Goal: Connect with others: Connect with others

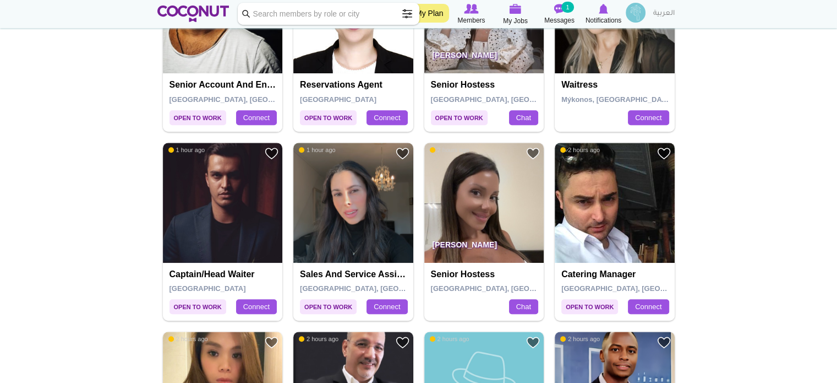
scroll to position [661, 0]
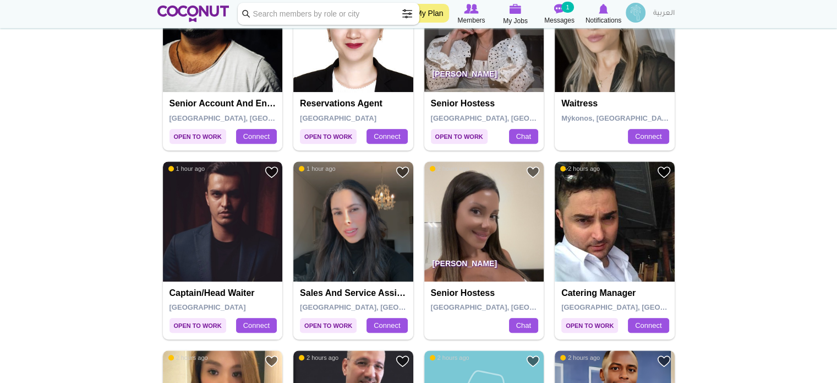
click at [233, 207] on img at bounding box center [223, 221] width 120 height 120
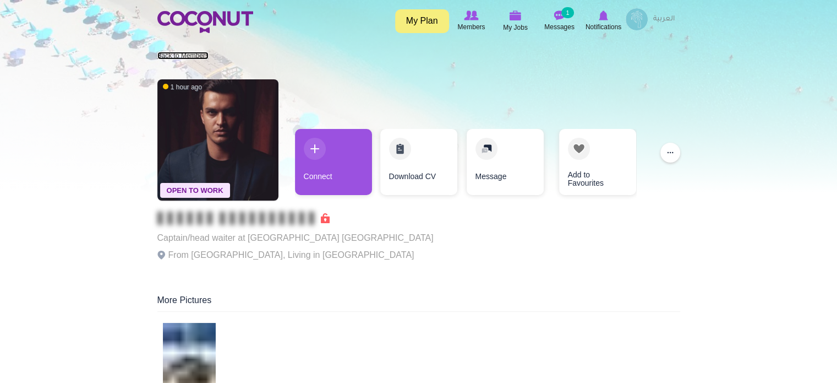
click at [171, 55] on link "Back to Members" at bounding box center [182, 56] width 51 height 8
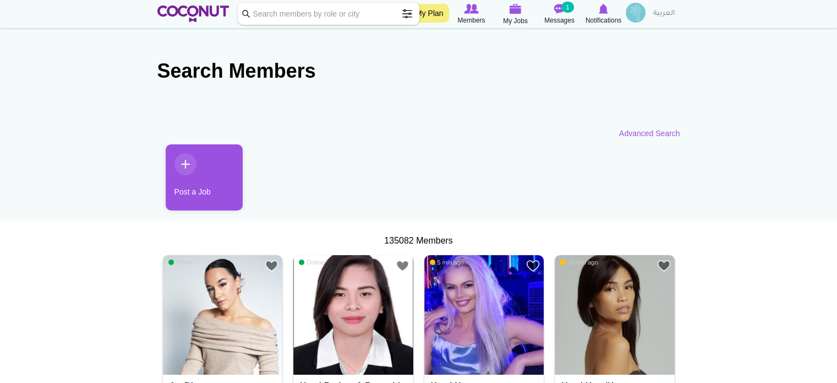
scroll to position [110, 0]
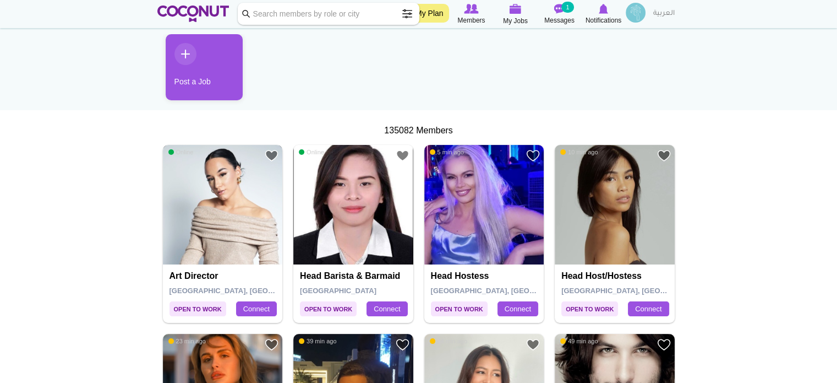
click at [222, 220] on img at bounding box center [223, 205] width 120 height 120
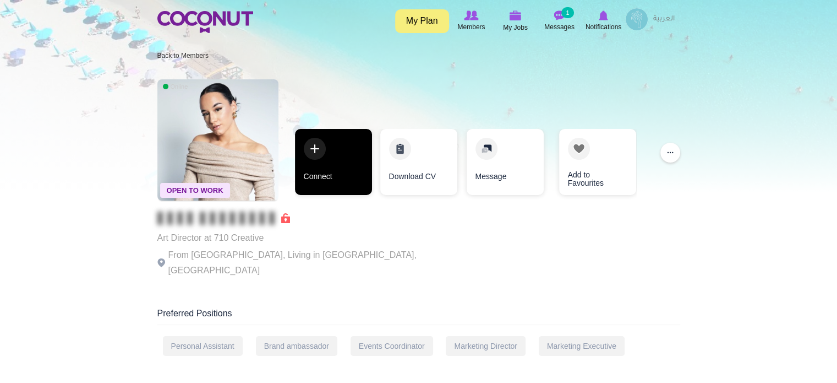
click at [337, 167] on link "Connect" at bounding box center [333, 162] width 77 height 66
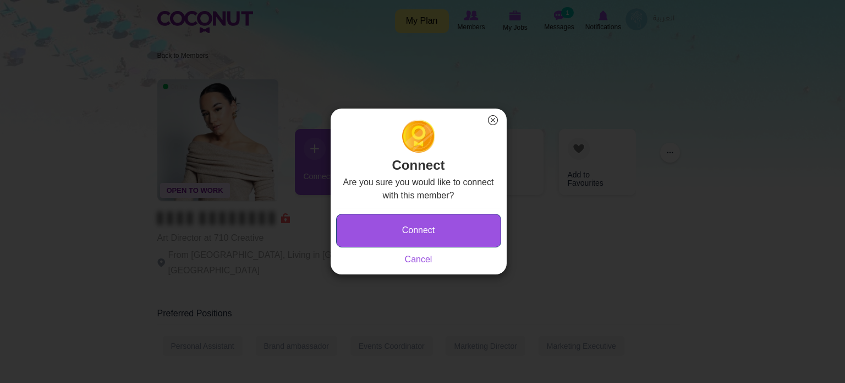
click at [412, 236] on button "Connect" at bounding box center [418, 231] width 165 height 34
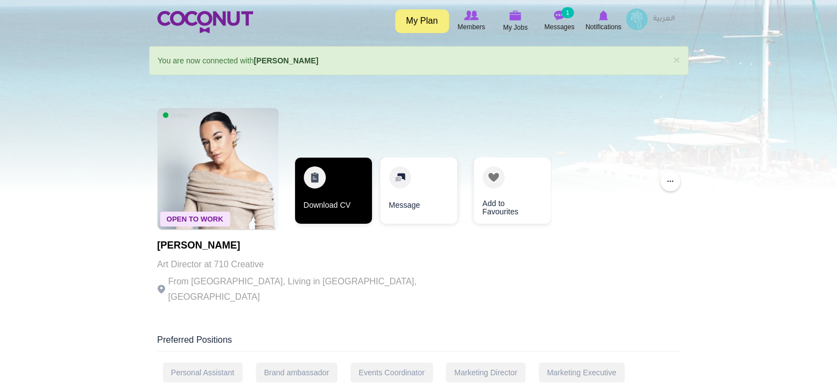
click at [329, 193] on link "Download CV" at bounding box center [333, 190] width 77 height 66
click at [340, 200] on link "Download CV" at bounding box center [333, 190] width 77 height 66
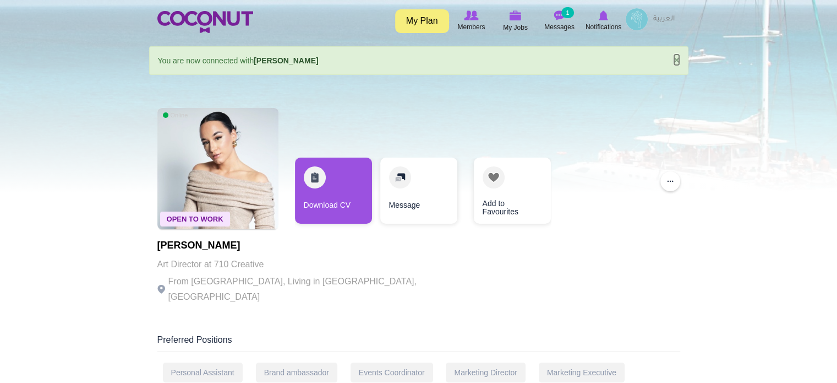
click at [674, 58] on link "×" at bounding box center [676, 60] width 7 height 12
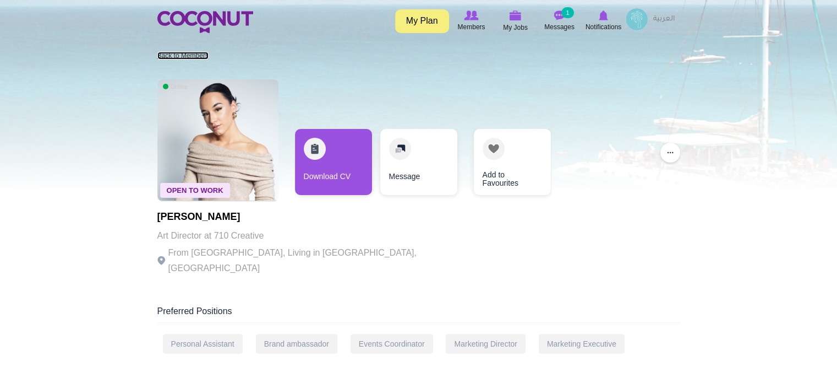
click at [203, 53] on link "Back to Members" at bounding box center [182, 56] width 51 height 8
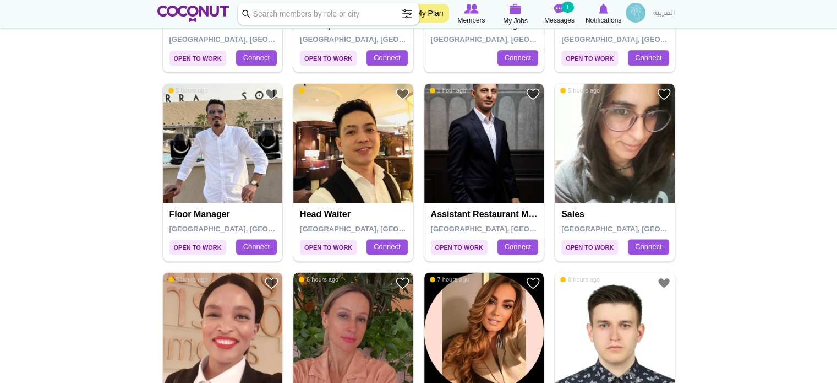
scroll to position [1431, 0]
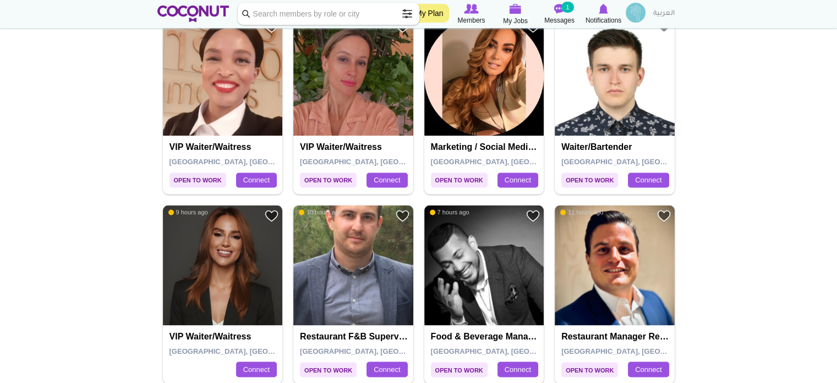
scroll to position [1816, 0]
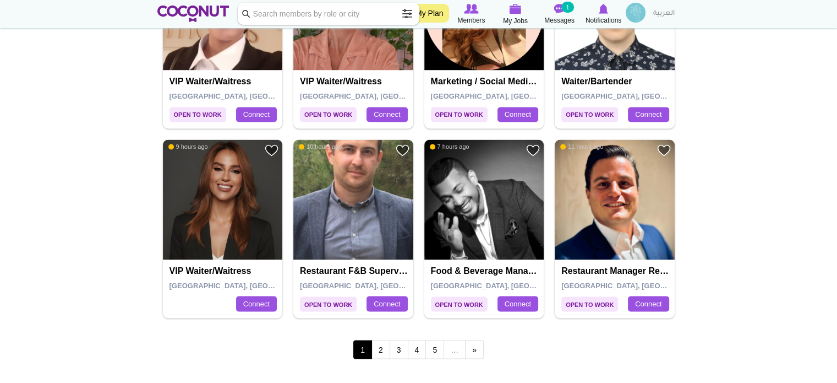
click at [206, 213] on img at bounding box center [223, 199] width 120 height 120
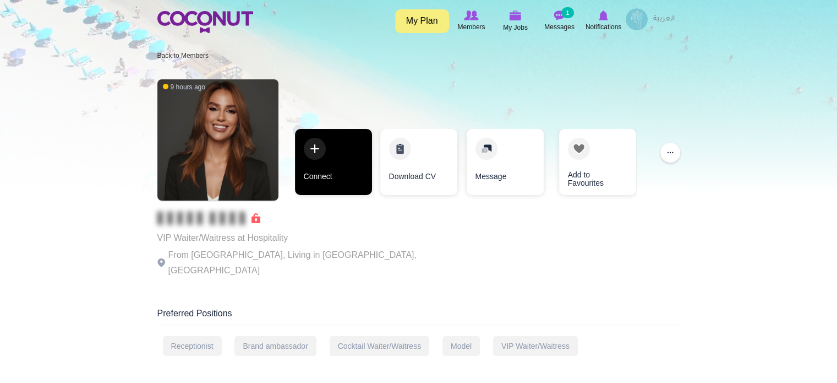
click at [330, 171] on link "Connect" at bounding box center [333, 162] width 77 height 66
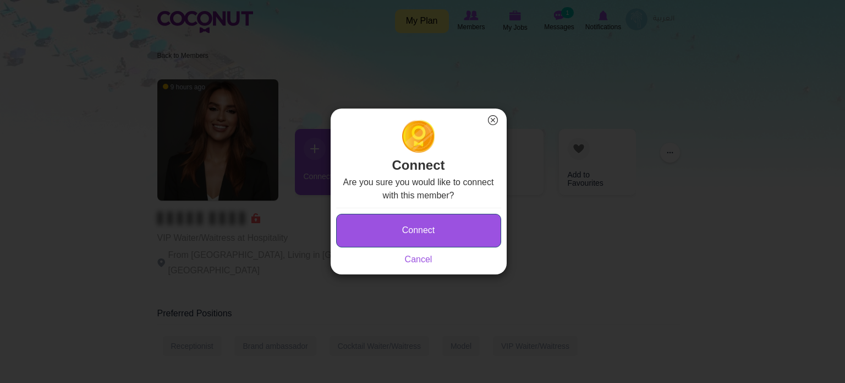
click at [468, 223] on button "Connect" at bounding box center [418, 231] width 165 height 34
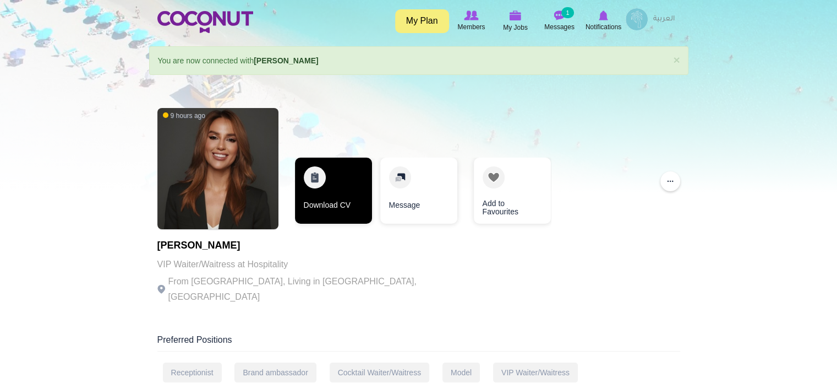
click at [352, 195] on link "Download CV" at bounding box center [333, 190] width 77 height 66
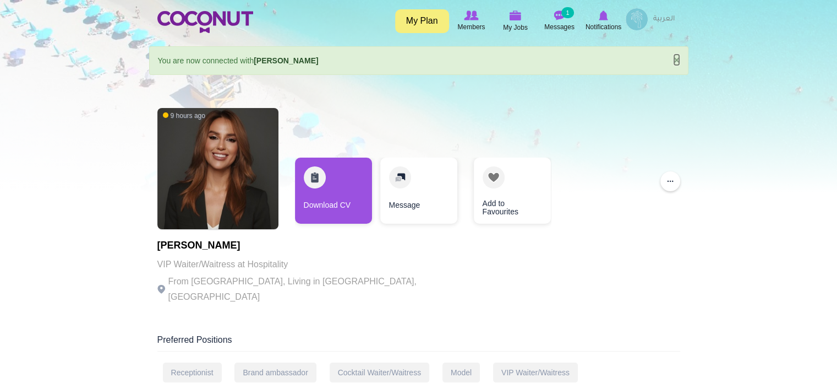
click at [676, 59] on link "×" at bounding box center [676, 60] width 7 height 12
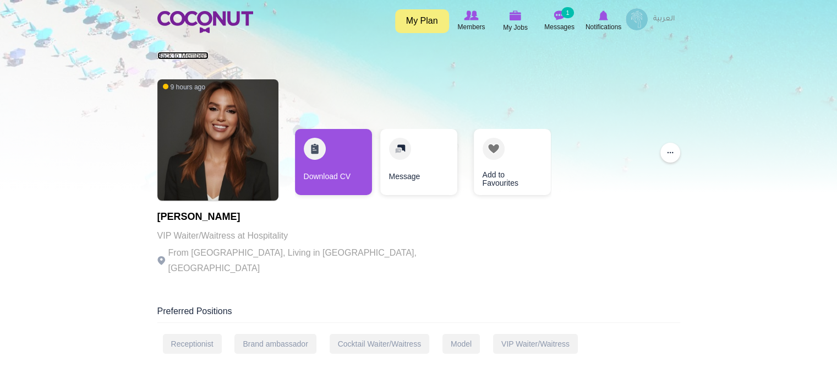
click at [198, 54] on link "Back to Members" at bounding box center [182, 56] width 51 height 8
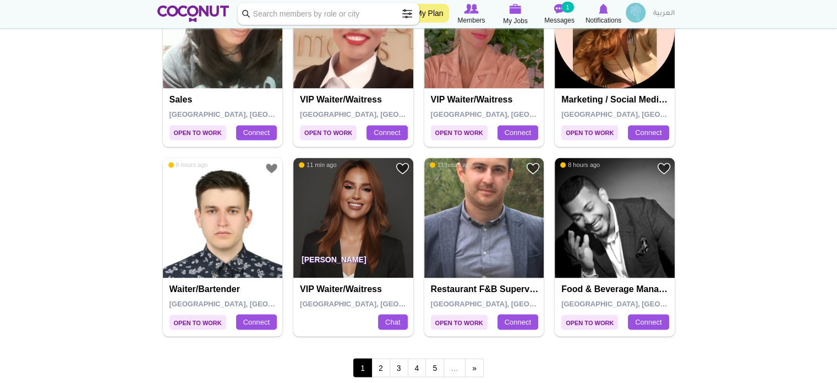
scroll to position [1816, 0]
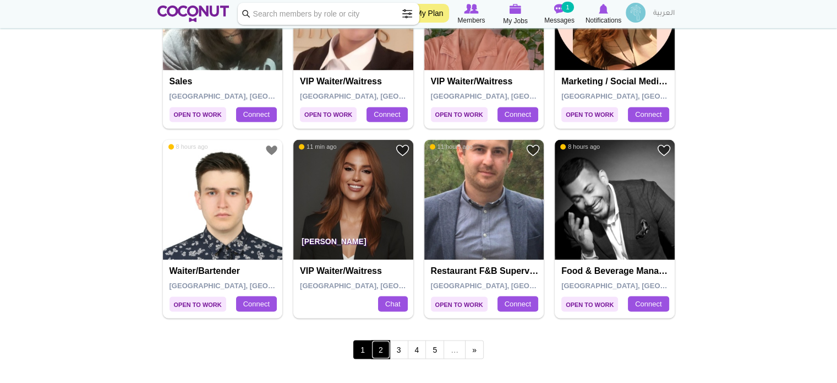
click at [381, 347] on link "2" at bounding box center [381, 349] width 19 height 19
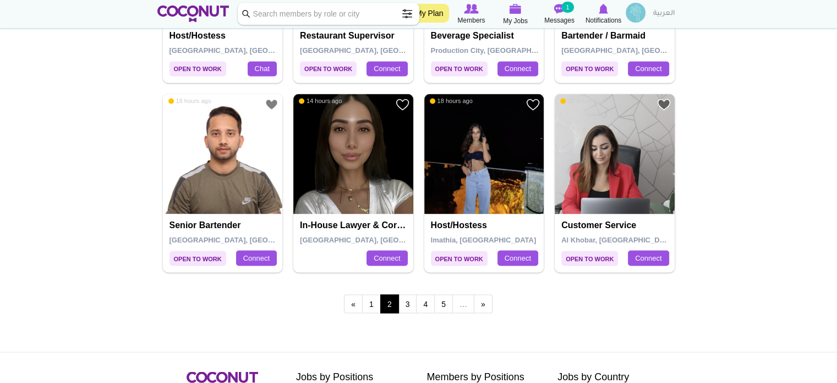
scroll to position [1872, 0]
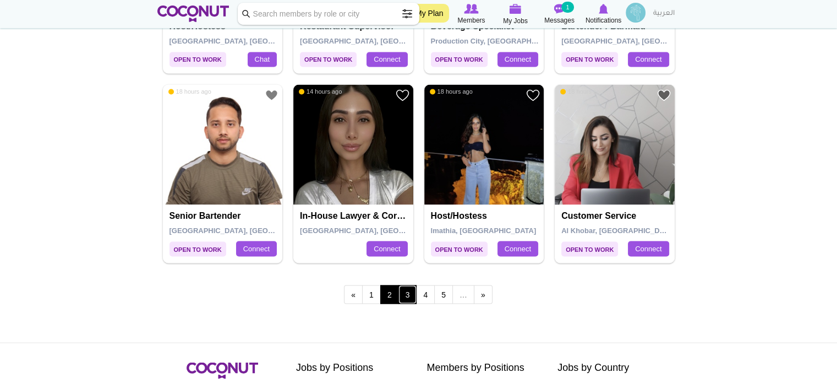
click at [408, 292] on link "3" at bounding box center [408, 294] width 19 height 19
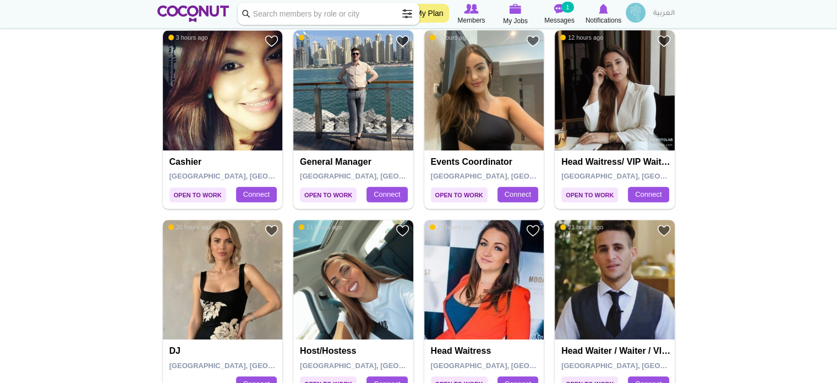
scroll to position [440, 0]
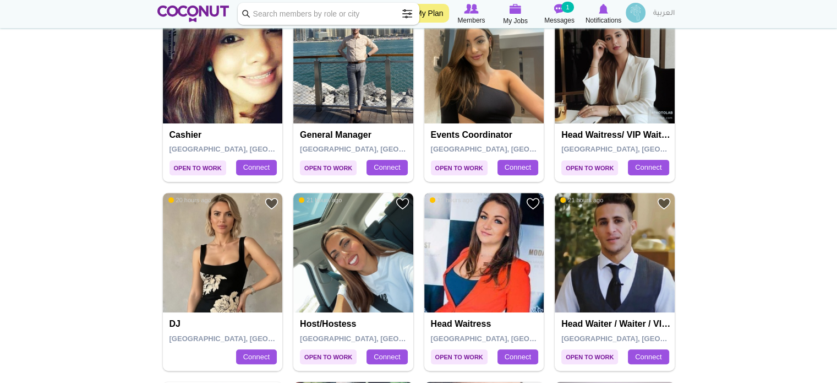
click at [475, 259] on img at bounding box center [484, 253] width 120 height 120
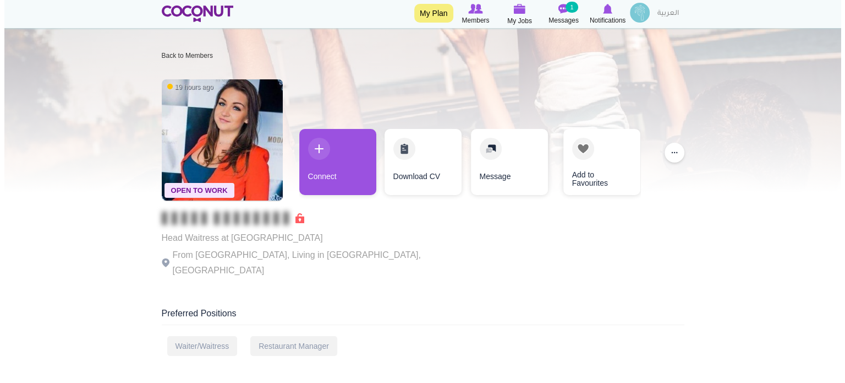
scroll to position [55, 0]
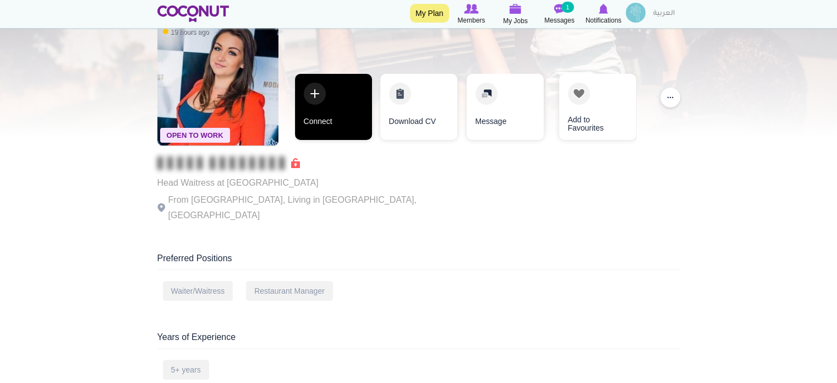
click at [350, 90] on link "Connect" at bounding box center [333, 107] width 77 height 66
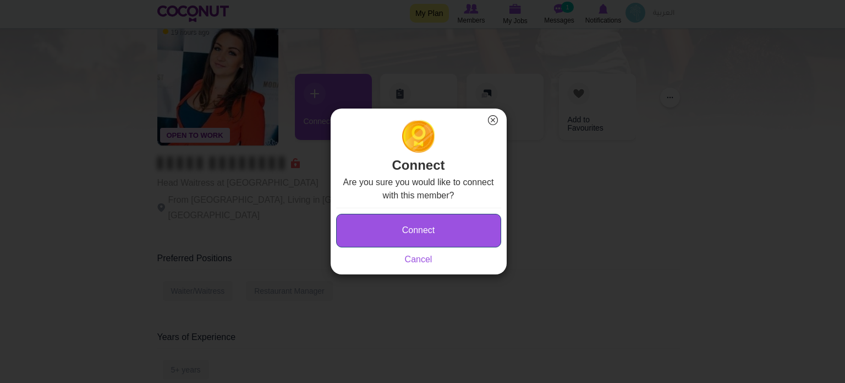
click at [400, 228] on button "Connect" at bounding box center [418, 231] width 165 height 34
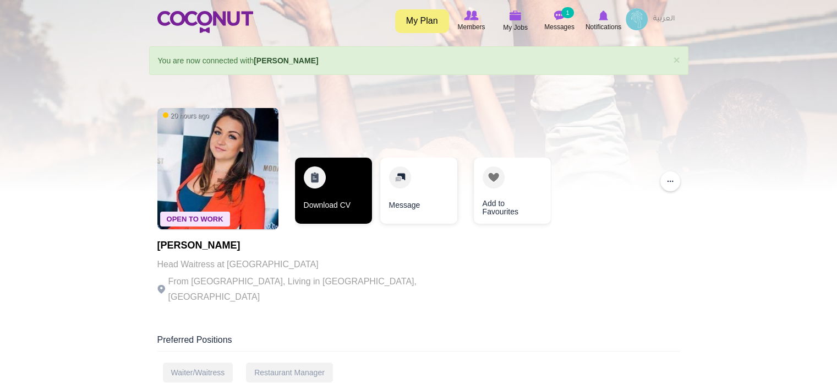
click at [336, 199] on link "Download CV" at bounding box center [333, 190] width 77 height 66
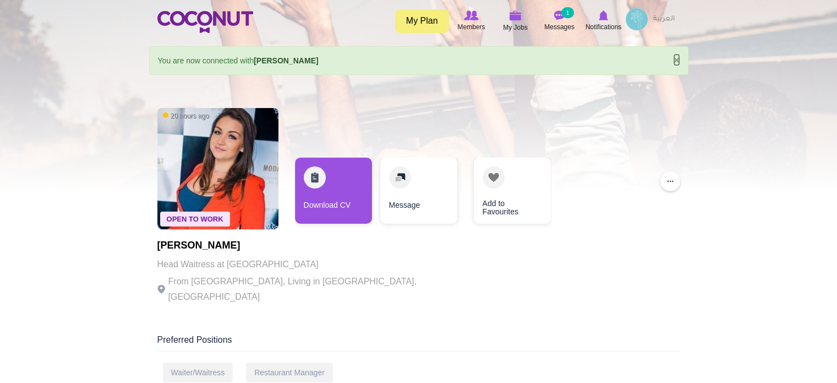
click at [678, 58] on link "×" at bounding box center [676, 60] width 7 height 12
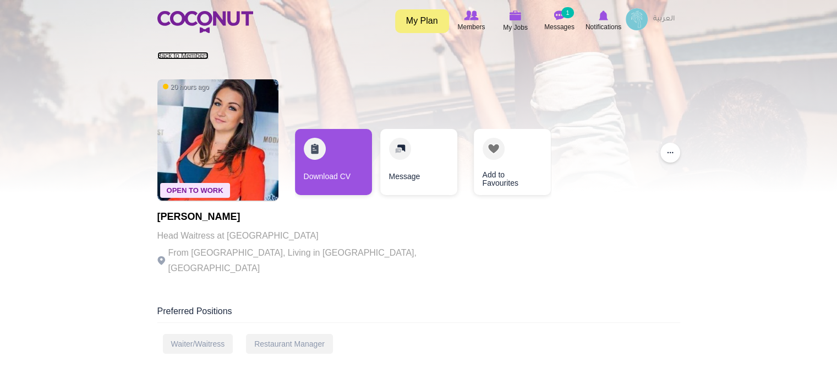
click at [178, 57] on link "Back to Members" at bounding box center [182, 56] width 51 height 8
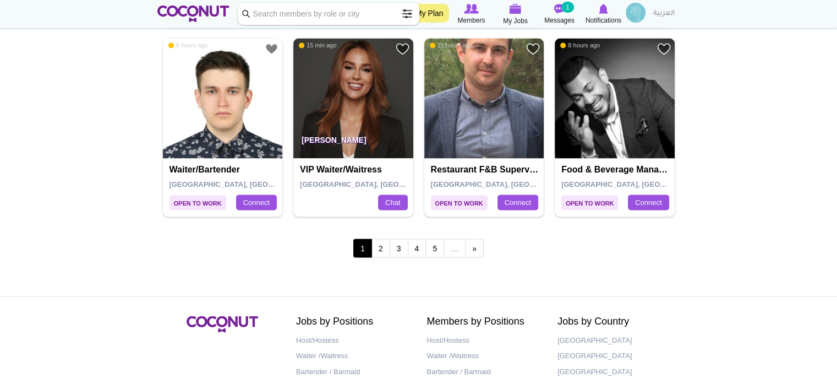
scroll to position [1927, 0]
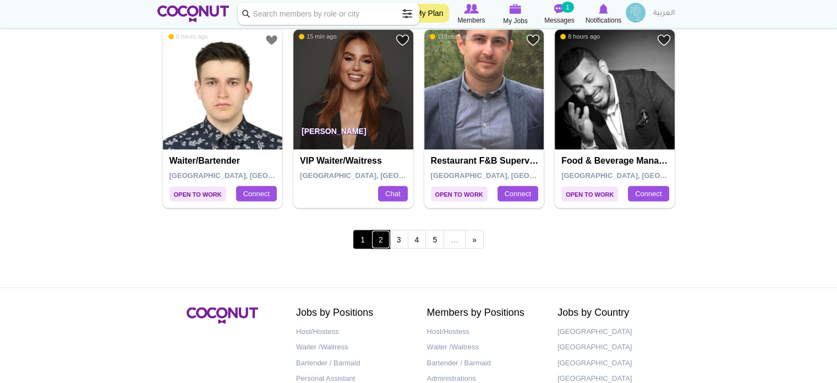
click at [381, 239] on link "2" at bounding box center [381, 239] width 19 height 19
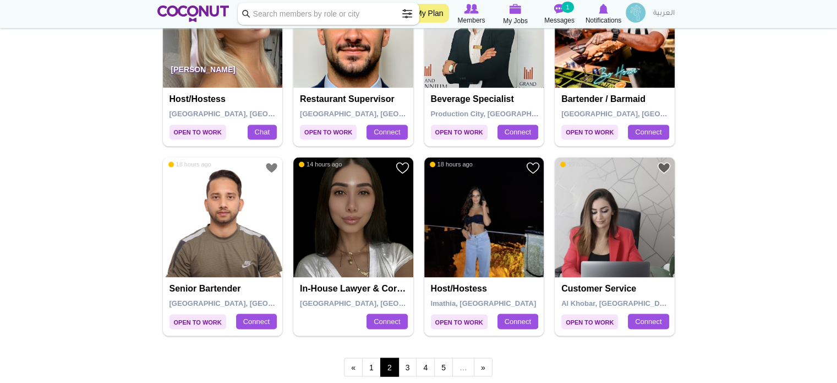
scroll to position [1816, 0]
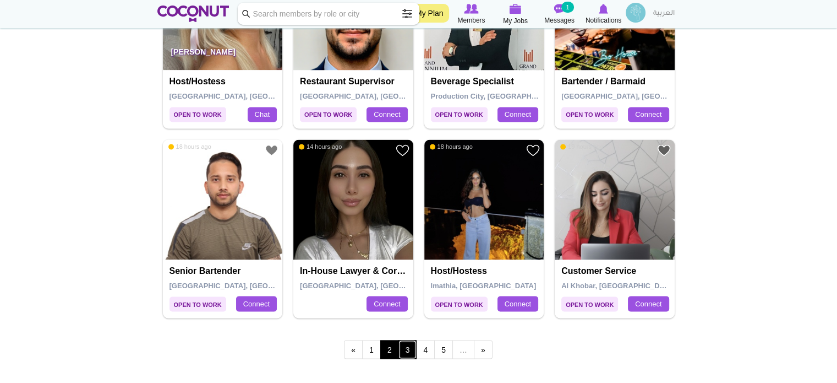
click at [411, 346] on link "3" at bounding box center [408, 349] width 19 height 19
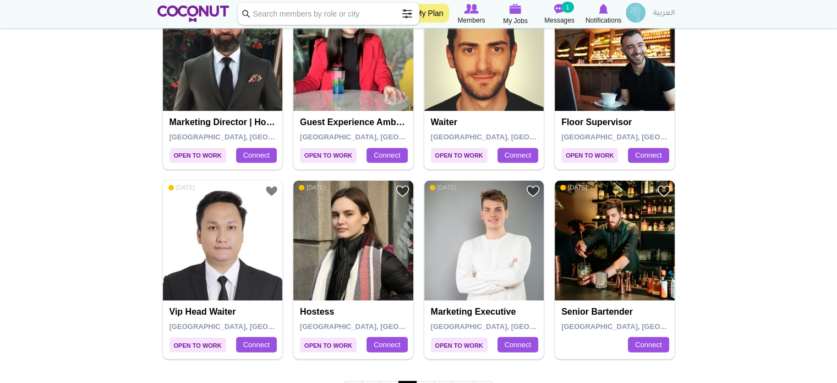
scroll to position [1816, 0]
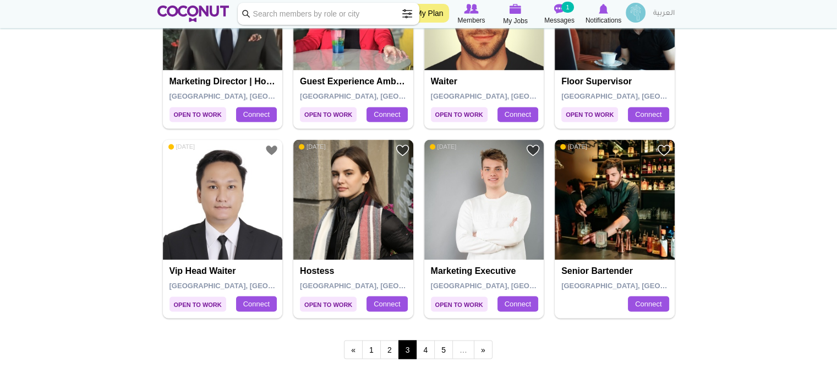
click at [613, 204] on img at bounding box center [615, 199] width 120 height 120
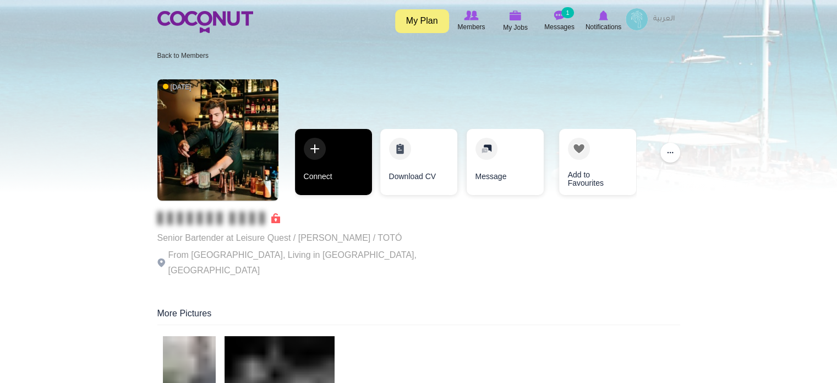
click at [339, 148] on link "Connect" at bounding box center [333, 162] width 77 height 66
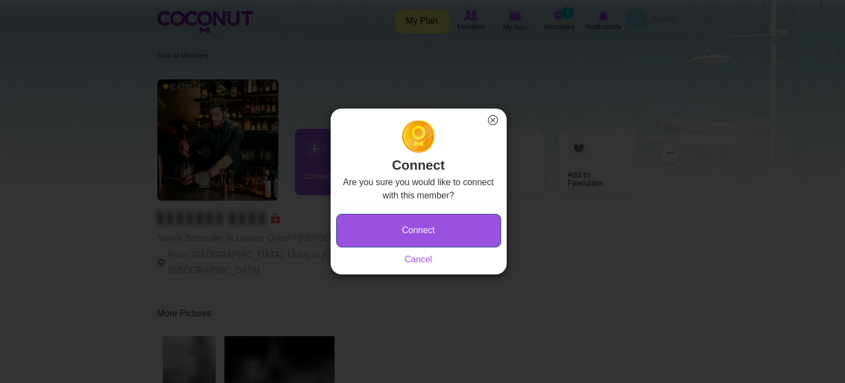
click at [429, 225] on button "Connect" at bounding box center [418, 231] width 165 height 34
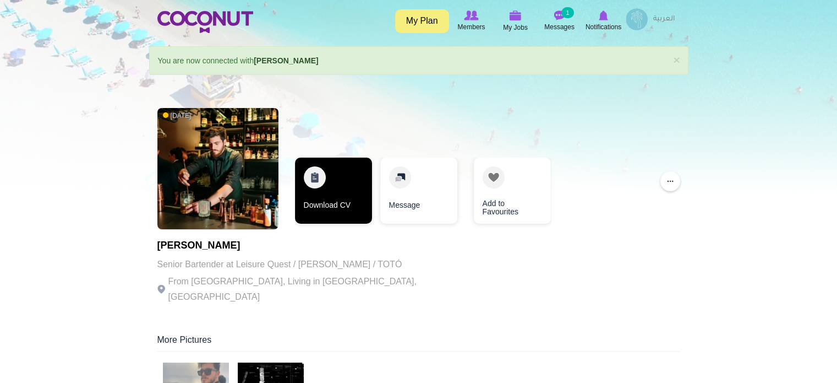
click at [334, 197] on link "Download CV" at bounding box center [333, 190] width 77 height 66
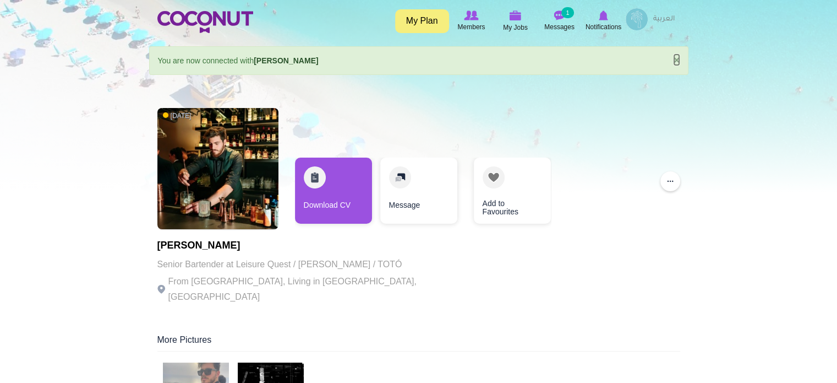
click at [674, 61] on link "×" at bounding box center [676, 60] width 7 height 12
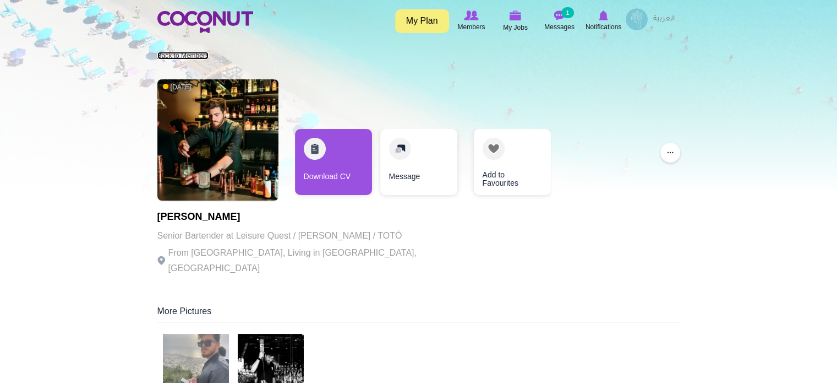
click at [199, 54] on link "Back to Members" at bounding box center [182, 56] width 51 height 8
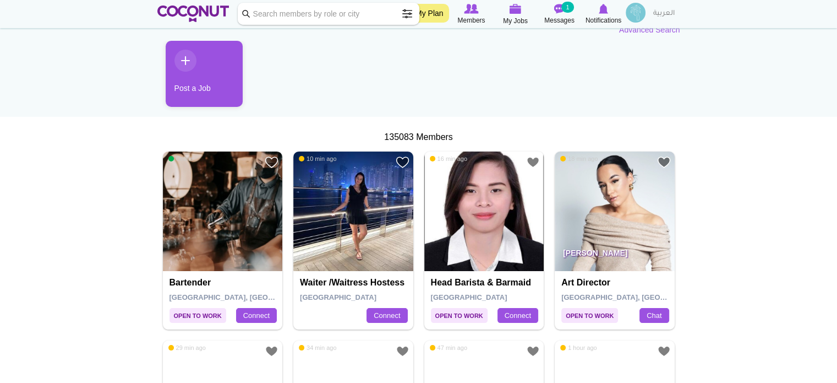
scroll to position [110, 0]
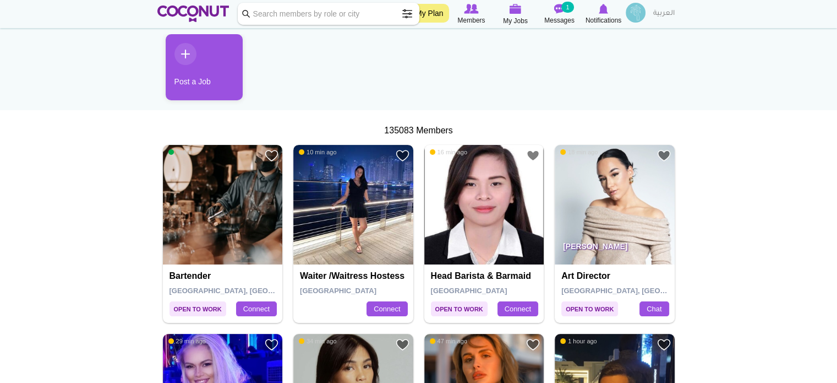
click at [359, 206] on img at bounding box center [353, 205] width 120 height 120
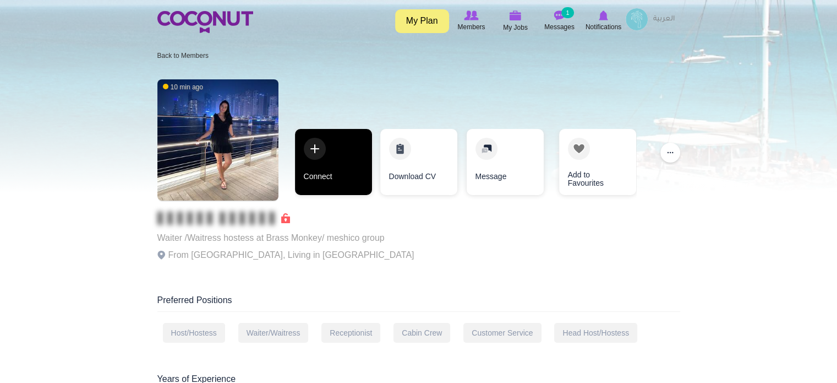
click at [350, 175] on link "Connect" at bounding box center [333, 162] width 77 height 66
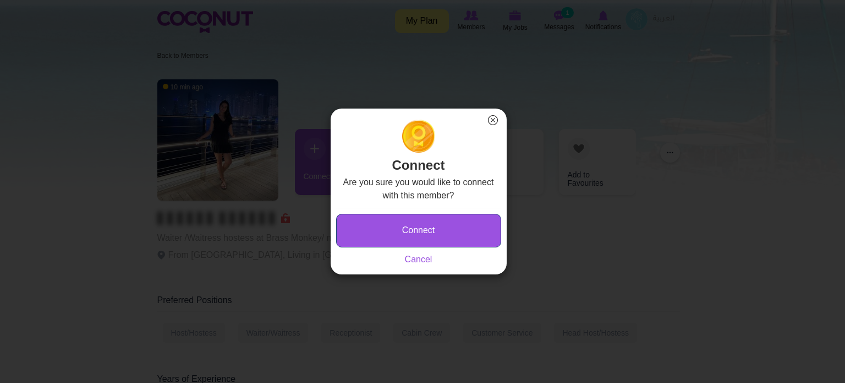
click at [397, 239] on button "Connect" at bounding box center [418, 231] width 165 height 34
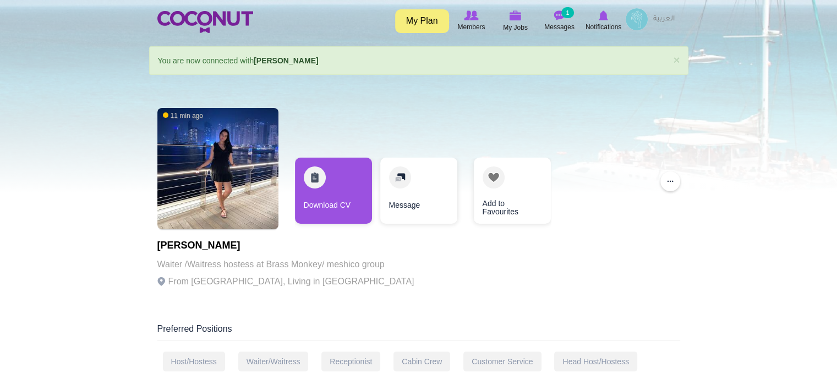
click at [337, 155] on div "11 min ago Keysha Zapata Waiter /Waitress hostess at Brass Monkey/ meshico grou…" at bounding box center [285, 201] width 257 height 198
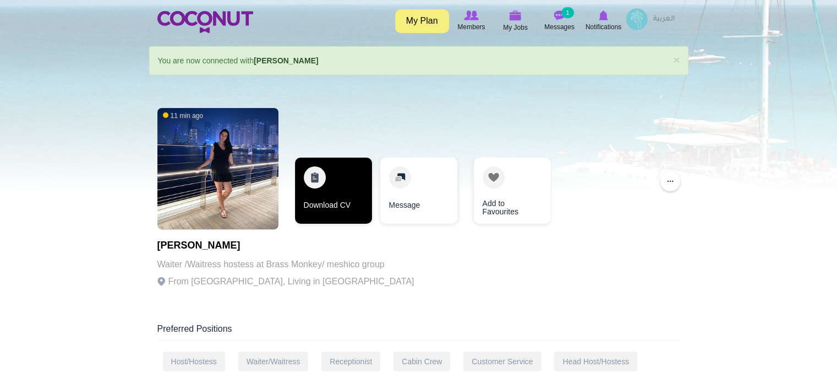
click at [337, 176] on link "Download CV" at bounding box center [333, 190] width 77 height 66
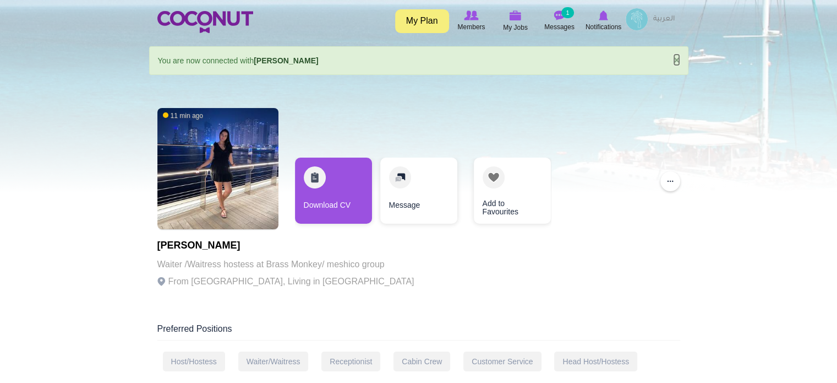
click at [679, 58] on link "×" at bounding box center [676, 60] width 7 height 12
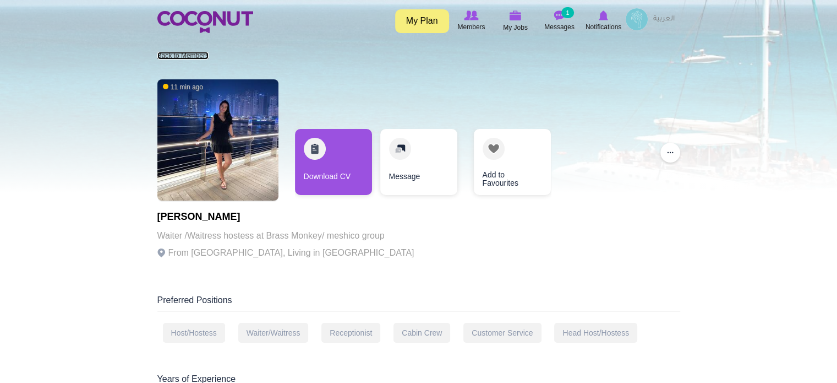
click at [195, 57] on link "Back to Members" at bounding box center [182, 56] width 51 height 8
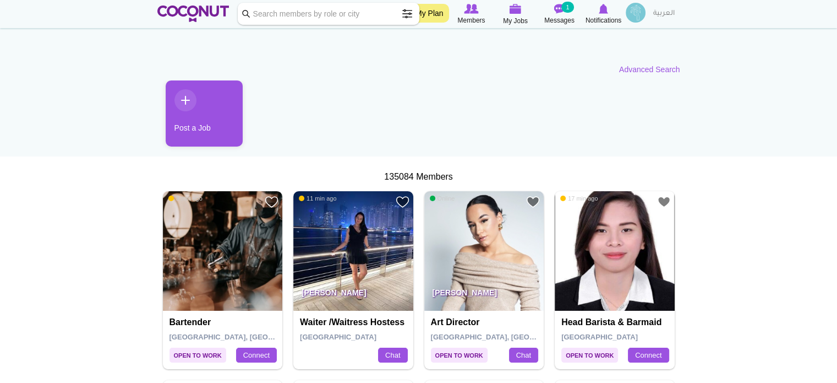
scroll to position [110, 0]
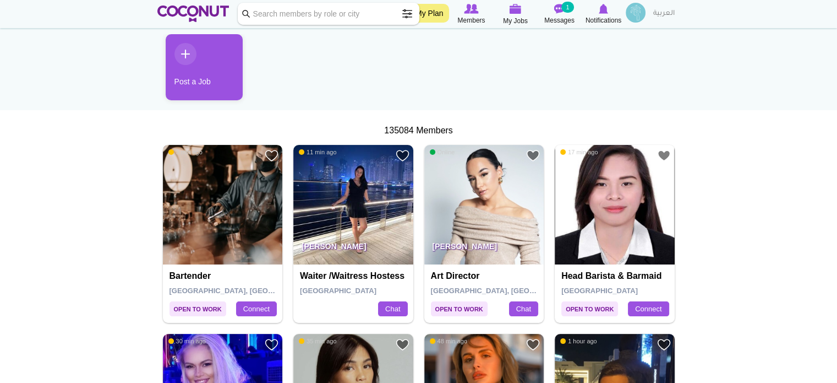
click at [215, 203] on img at bounding box center [223, 205] width 120 height 120
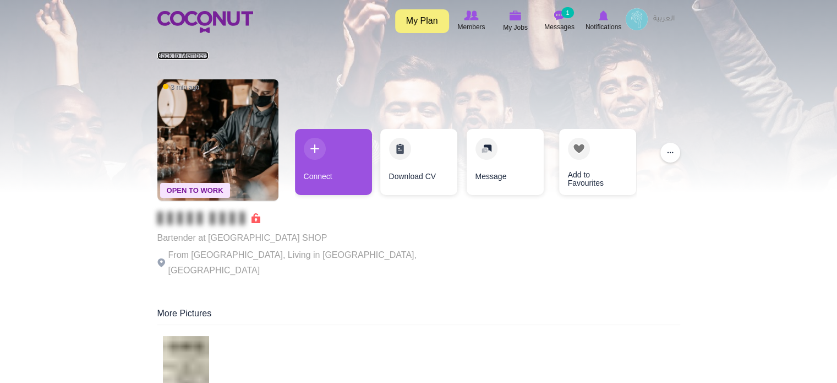
click at [178, 57] on link "Back to Members" at bounding box center [182, 56] width 51 height 8
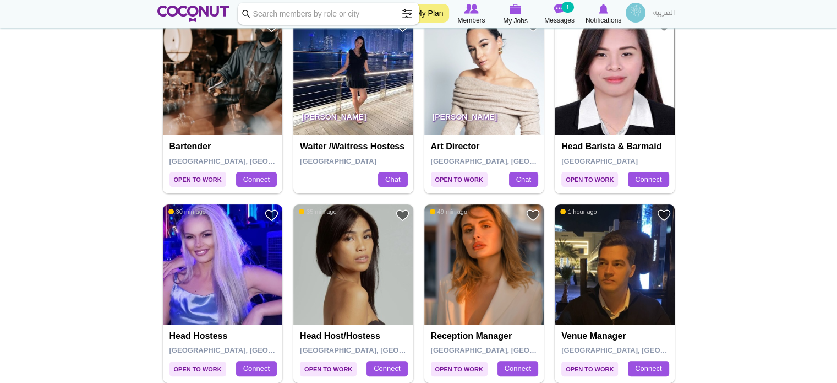
scroll to position [275, 0]
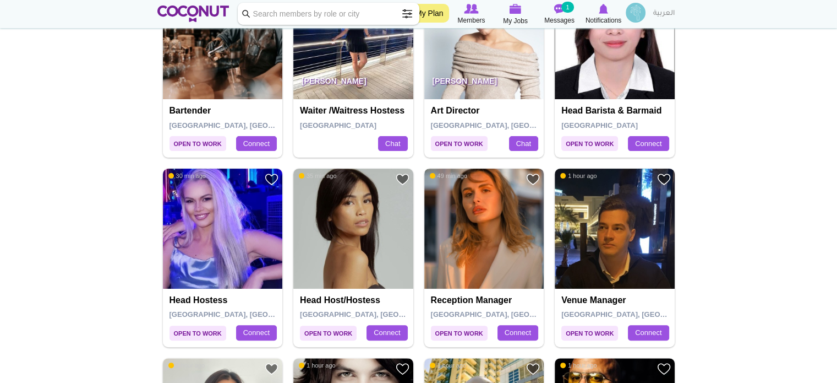
click at [471, 217] on img at bounding box center [484, 228] width 120 height 120
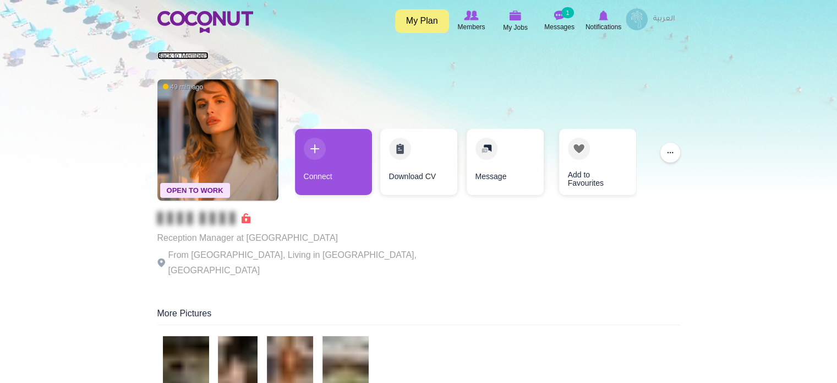
click at [200, 54] on link "Back to Members" at bounding box center [182, 56] width 51 height 8
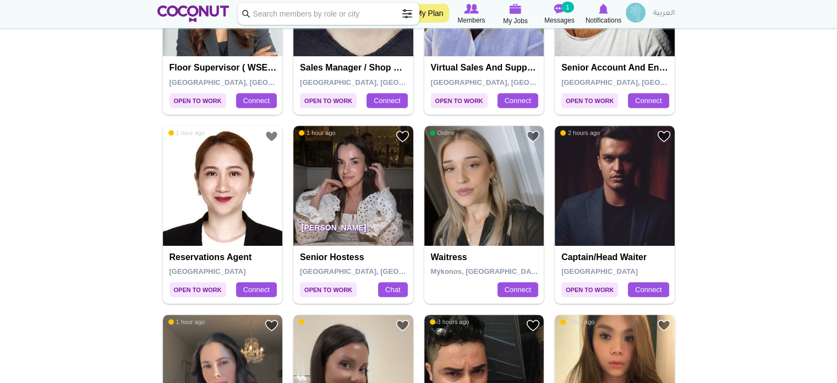
scroll to position [716, 0]
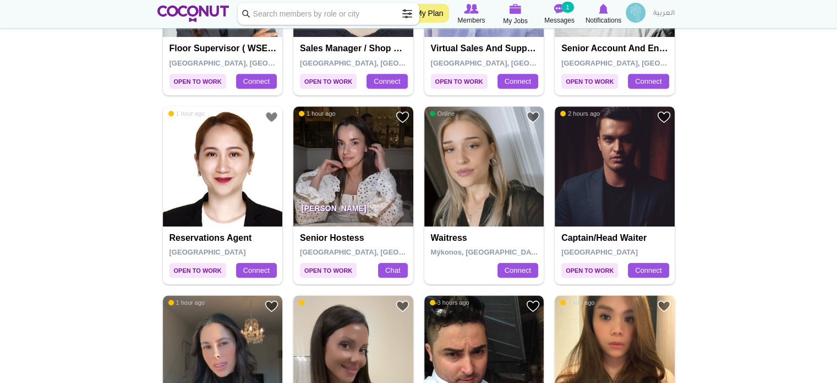
click at [605, 158] on img at bounding box center [615, 166] width 120 height 120
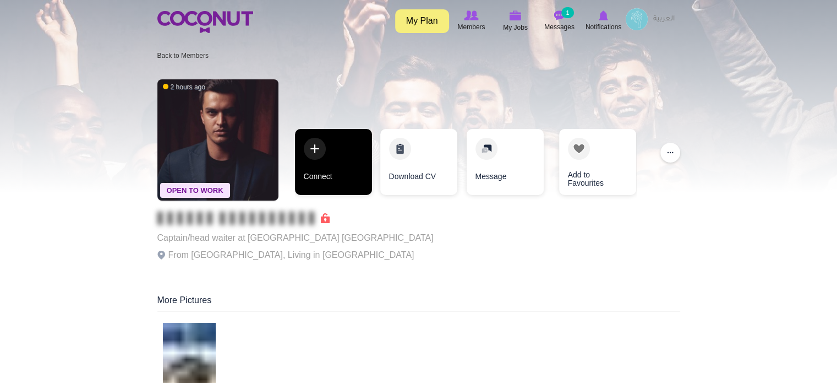
click at [343, 156] on link "Connect" at bounding box center [333, 162] width 77 height 66
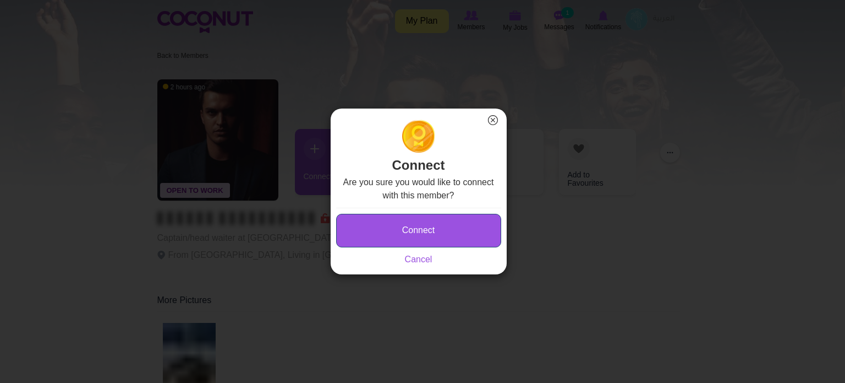
click at [367, 215] on button "Connect" at bounding box center [418, 231] width 165 height 34
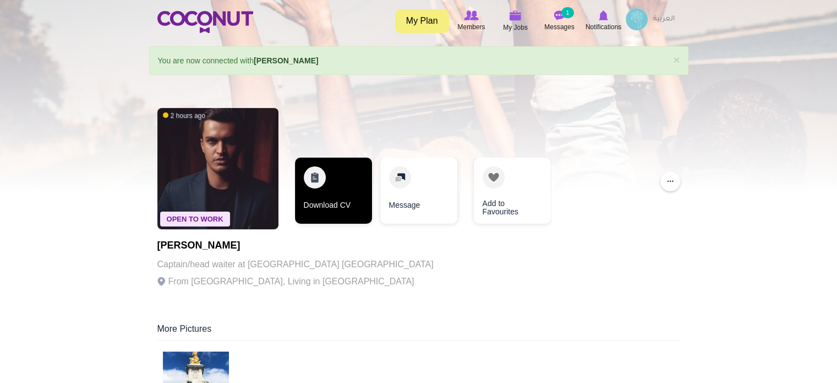
click at [352, 181] on link "Download CV" at bounding box center [333, 190] width 77 height 66
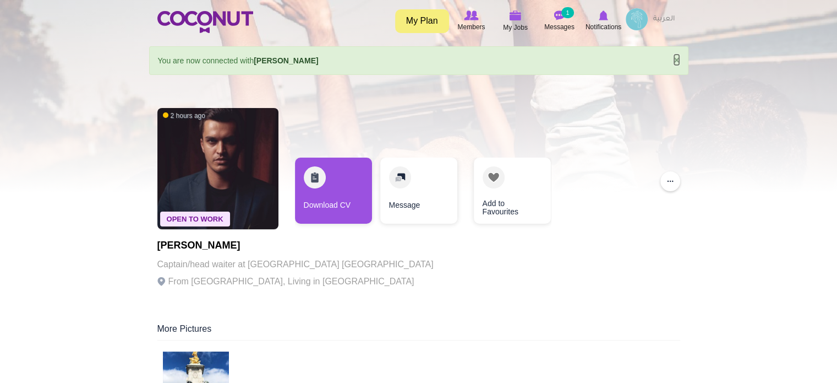
click at [674, 59] on link "×" at bounding box center [676, 60] width 7 height 12
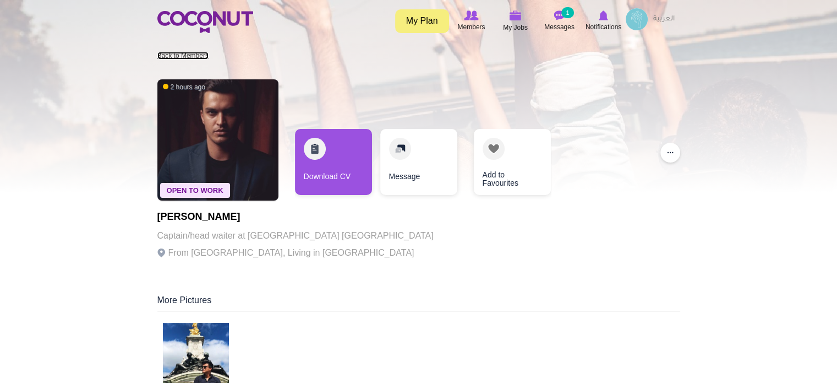
click at [174, 56] on link "Back to Members" at bounding box center [182, 56] width 51 height 8
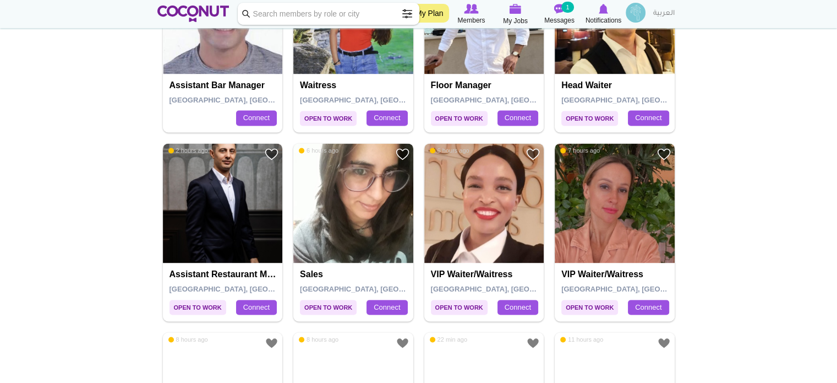
scroll to position [1651, 0]
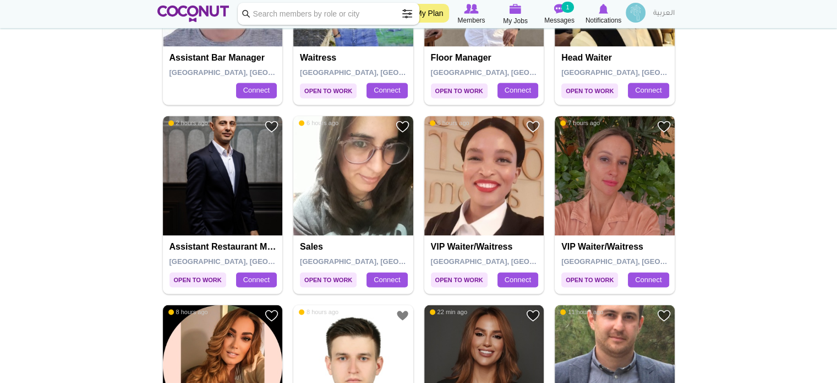
click at [624, 189] on img at bounding box center [615, 176] width 120 height 120
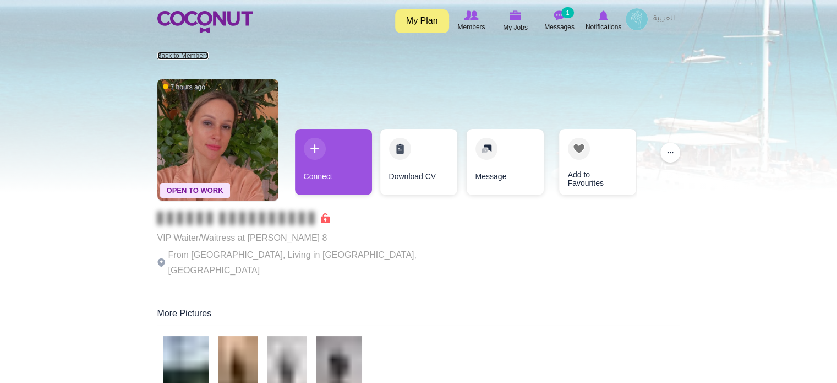
click at [195, 54] on link "Back to Members" at bounding box center [182, 56] width 51 height 8
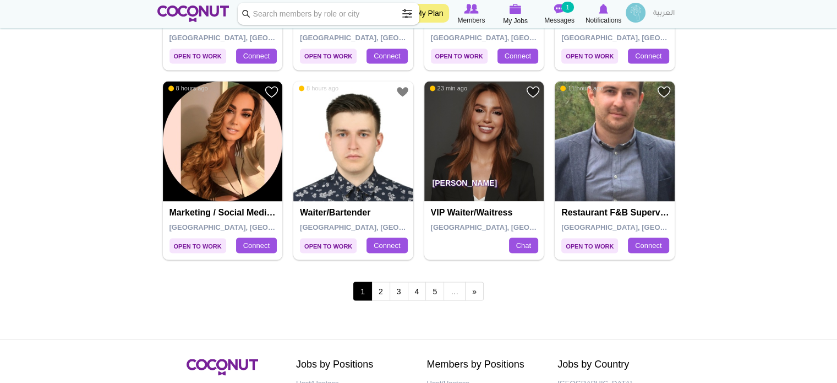
scroll to position [1872, 0]
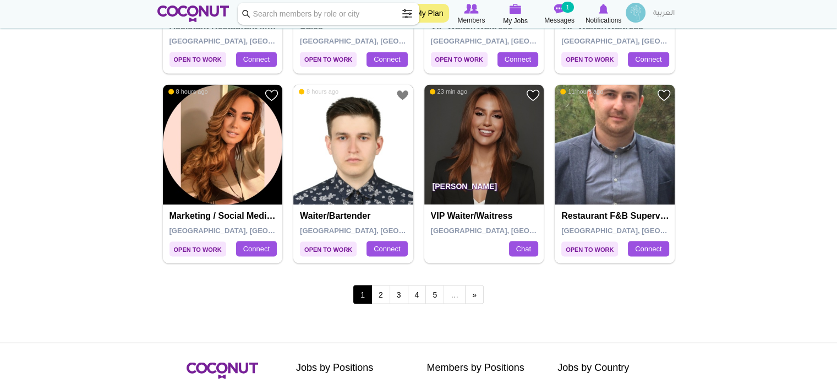
click at [348, 152] on img at bounding box center [353, 144] width 120 height 120
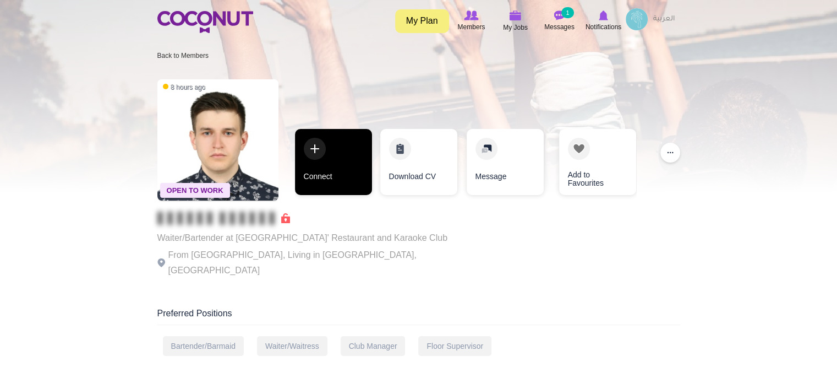
click at [343, 177] on link "Connect" at bounding box center [333, 162] width 77 height 66
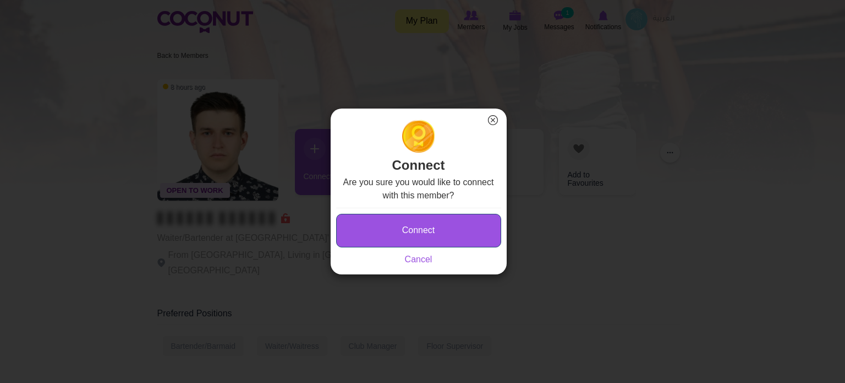
click at [393, 219] on button "Connect" at bounding box center [418, 231] width 165 height 34
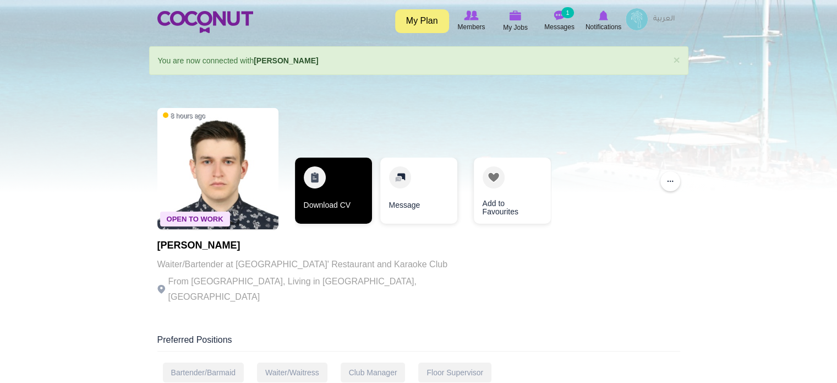
click at [351, 187] on link "Download CV" at bounding box center [333, 190] width 77 height 66
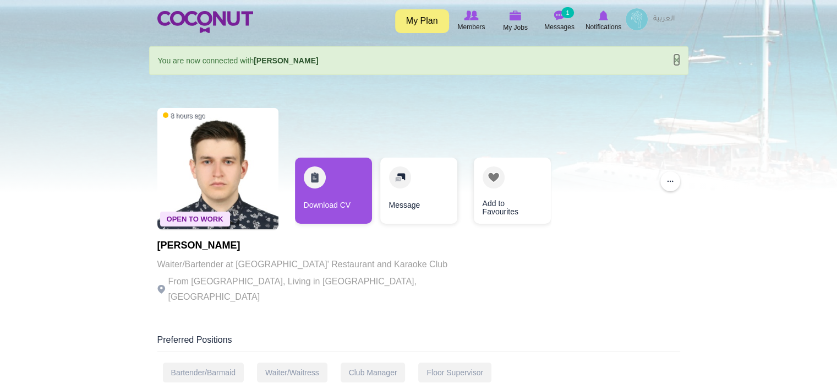
click at [679, 58] on link "×" at bounding box center [676, 60] width 7 height 12
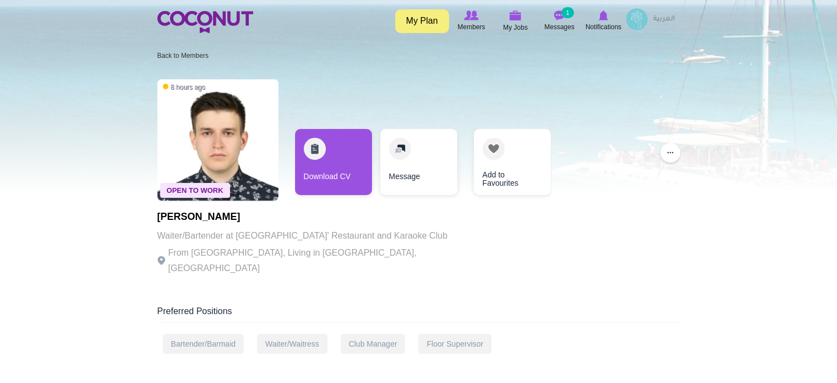
click at [184, 50] on li "Back to Members" at bounding box center [182, 56] width 51 height 18
click at [183, 54] on link "Back to Members" at bounding box center [182, 56] width 51 height 8
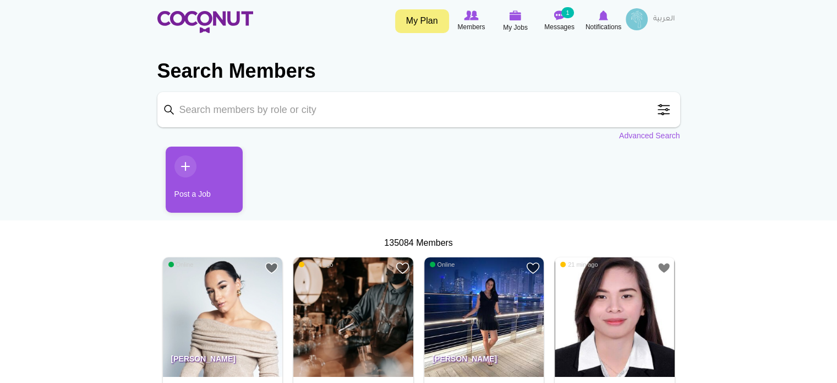
click at [636, 19] on img at bounding box center [637, 19] width 22 height 22
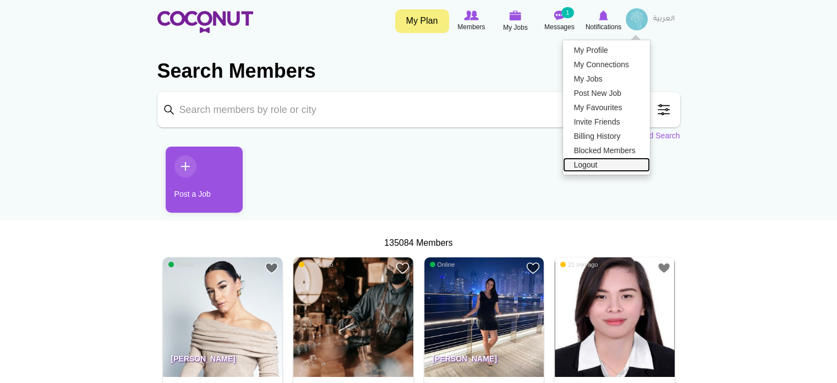
click at [588, 165] on link "Logout" at bounding box center [606, 164] width 87 height 14
